Goal: Communication & Community: Share content

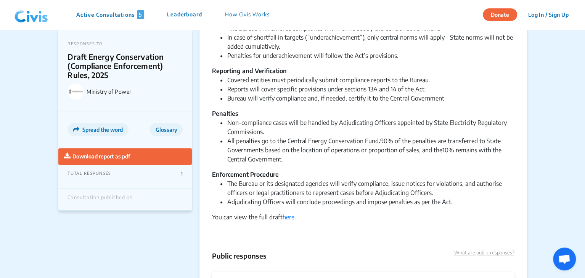
scroll to position [172, 0]
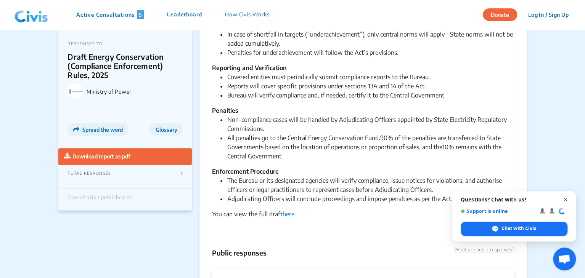
click at [569, 198] on span "Open chat" at bounding box center [566, 200] width 10 height 10
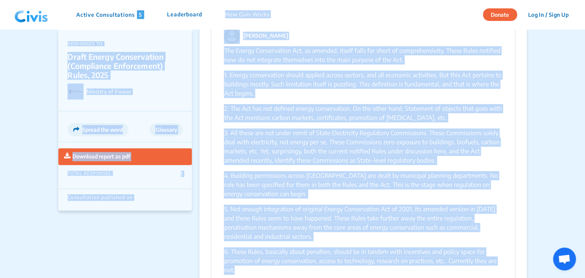
scroll to position [406, 0]
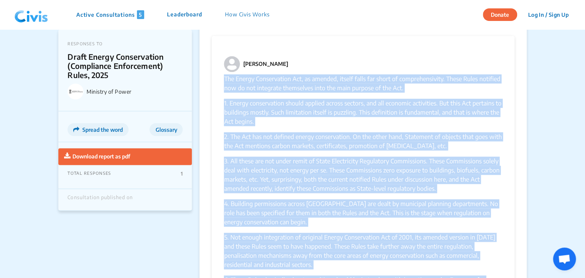
drag, startPoint x: 234, startPoint y: 221, endPoint x: 223, endPoint y: 81, distance: 140.8
click at [223, 81] on div "[PERSON_NAME] The Energy Conservation Act, as amended, itself falls far short o…" at bounding box center [363, 189] width 302 height 307
copy div "The Energy Conservation Act, as amended, itself falls far short of comprehensiv…"
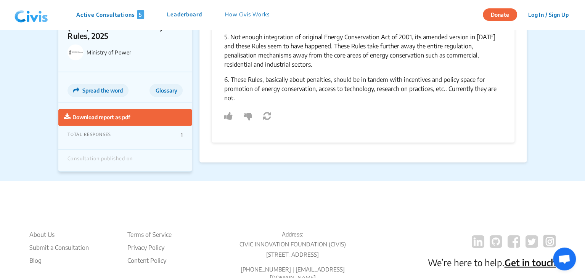
scroll to position [678, 0]
